Goal: Use online tool/utility

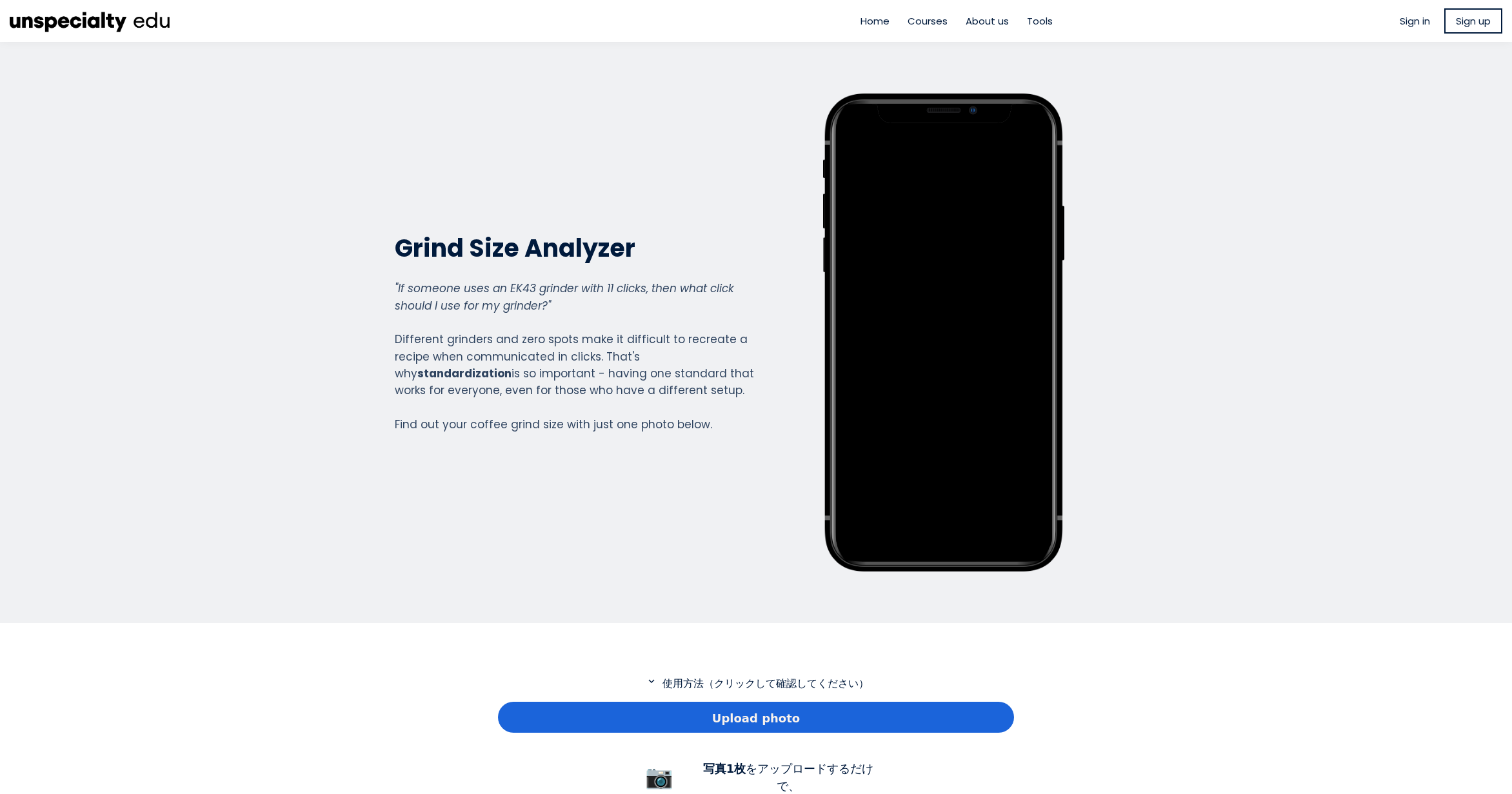
scroll to position [932, 516]
click at [877, 708] on div "Upload photo" at bounding box center [756, 717] width 516 height 31
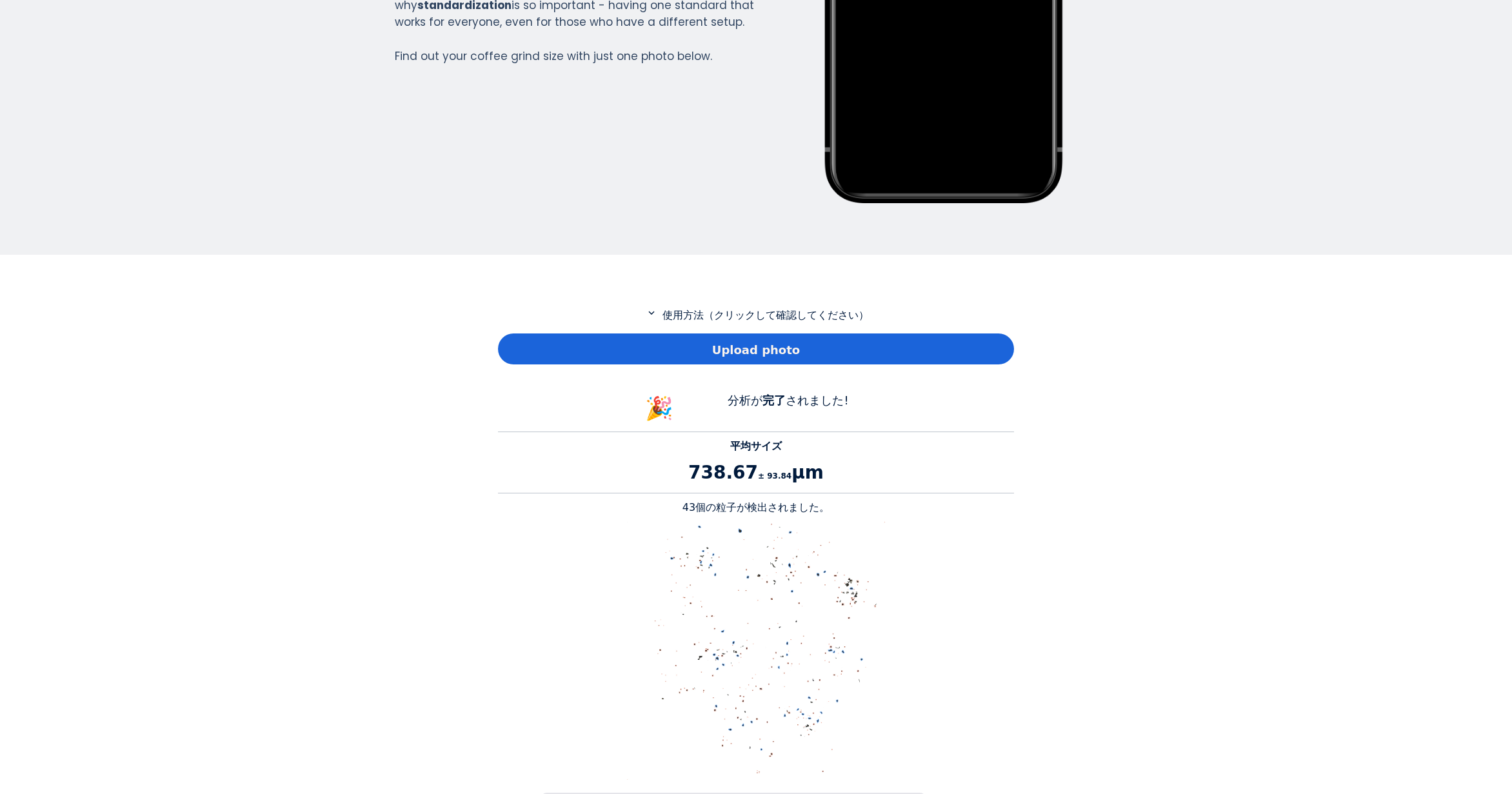
scroll to position [387, 0]
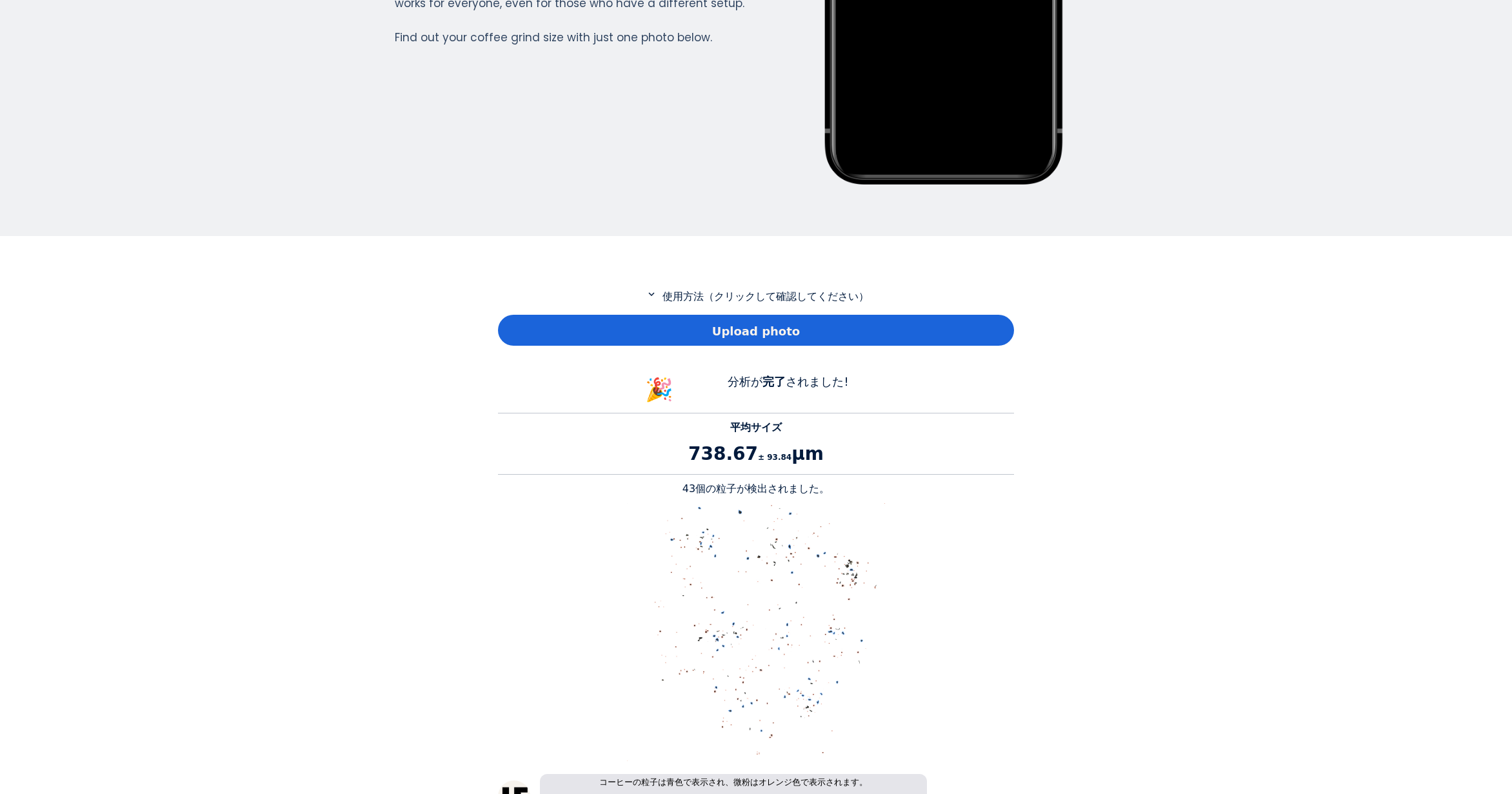
click at [698, 487] on p "43個の粒子が検出されました。" at bounding box center [756, 489] width 516 height 16
copy p "43"
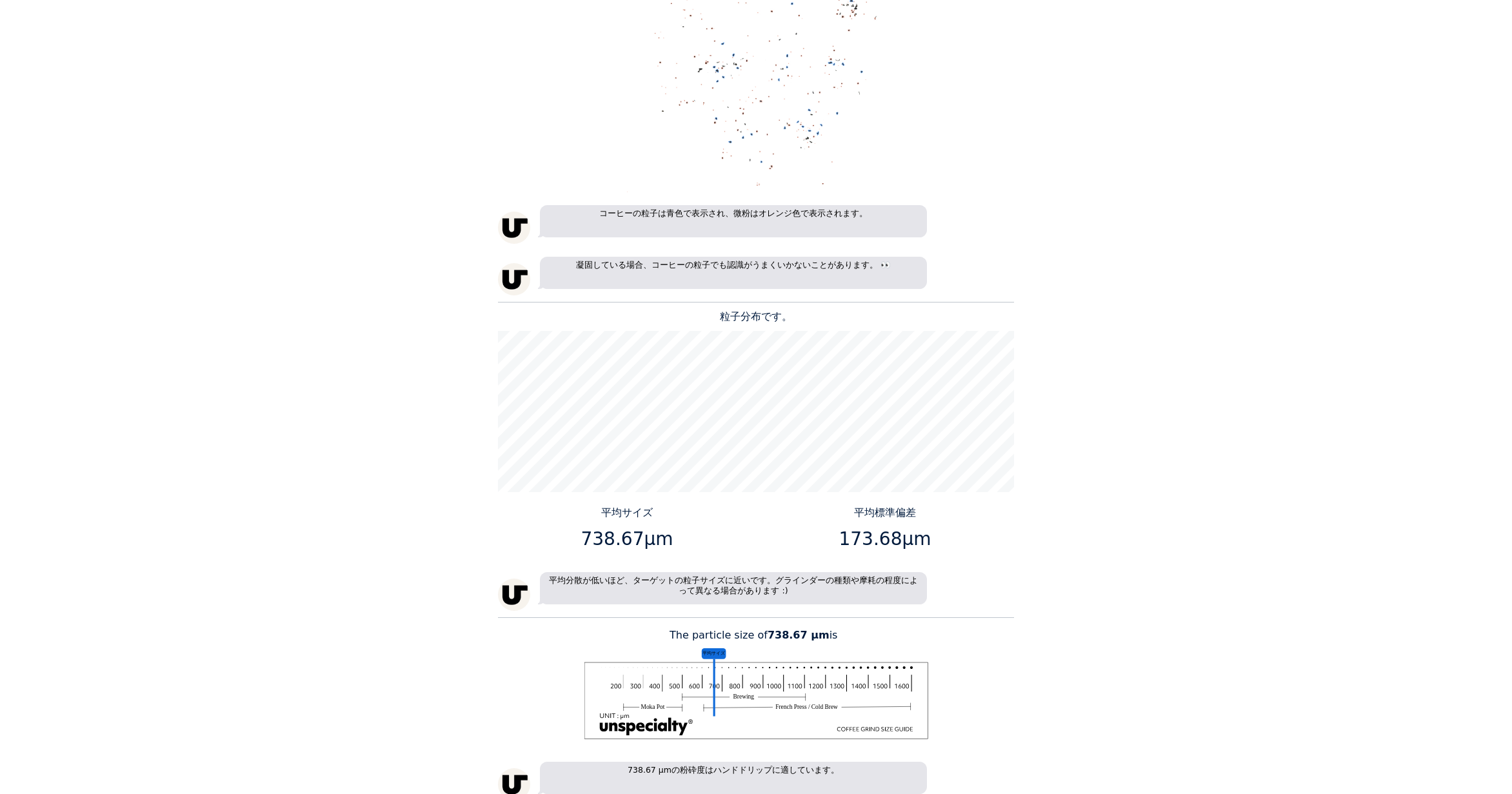
scroll to position [967, 0]
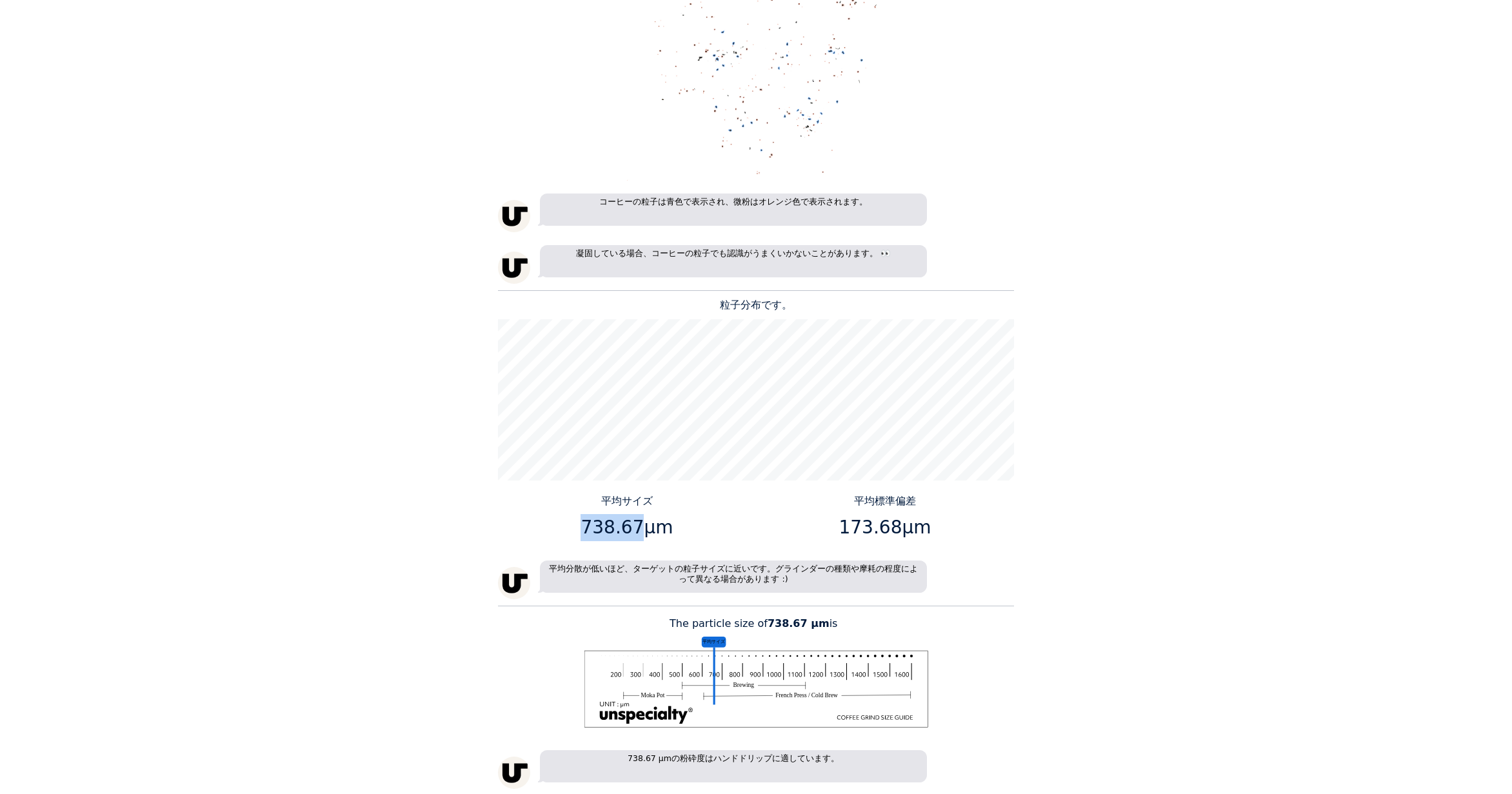
drag, startPoint x: 636, startPoint y: 527, endPoint x: 588, endPoint y: 517, distance: 49.0
click at [588, 517] on p "738.67μm" at bounding box center [627, 528] width 249 height 27
copy p "738.67"
drag, startPoint x: 894, startPoint y: 527, endPoint x: 846, endPoint y: 522, distance: 48.3
click at [846, 522] on p "173.68μm" at bounding box center [885, 528] width 249 height 27
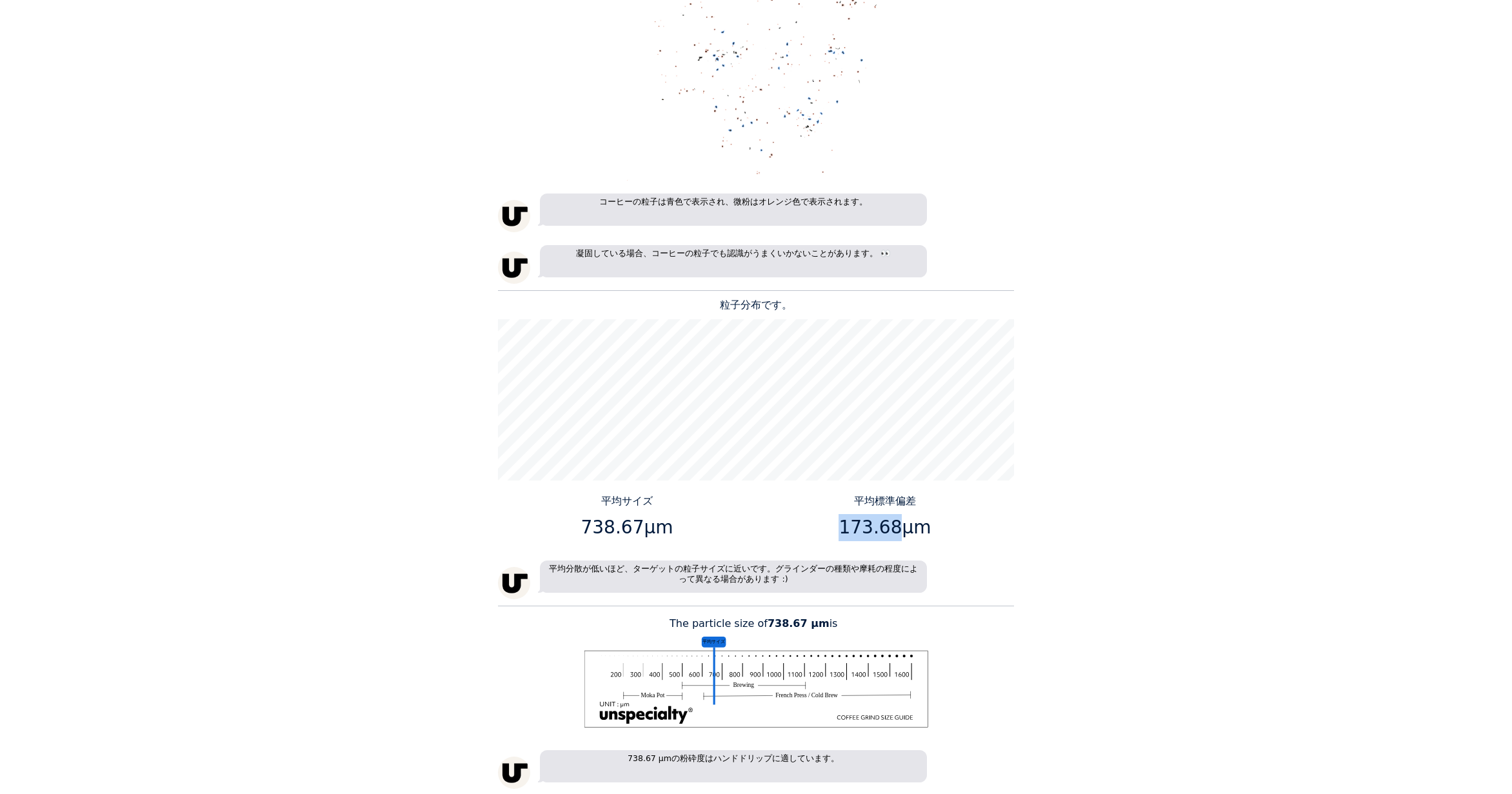
copy p "173.68"
